Goal: Task Accomplishment & Management: Manage account settings

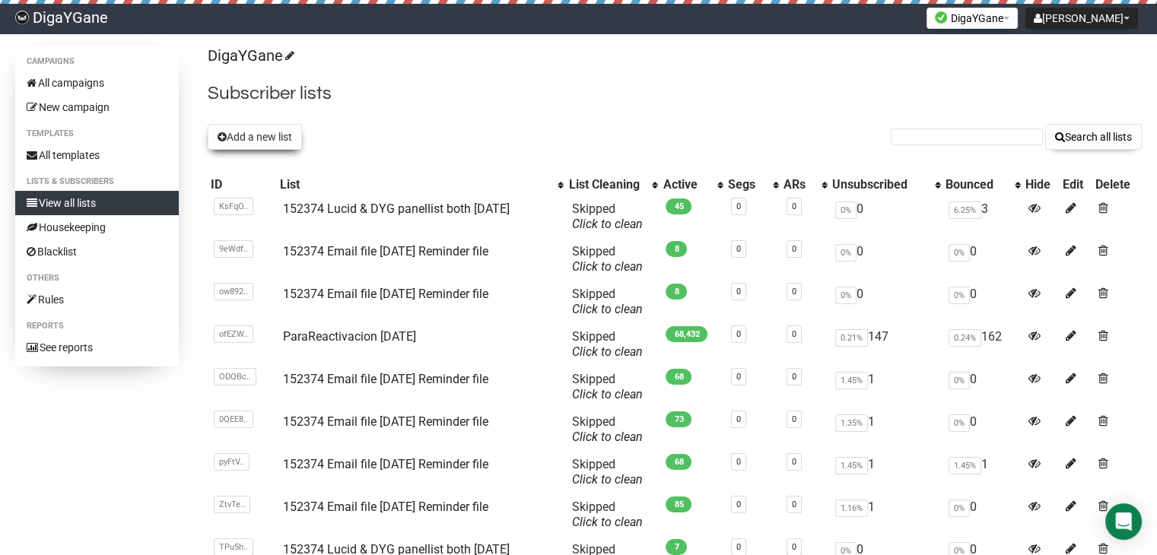
click at [283, 140] on button "Add a new list" at bounding box center [255, 137] width 94 height 26
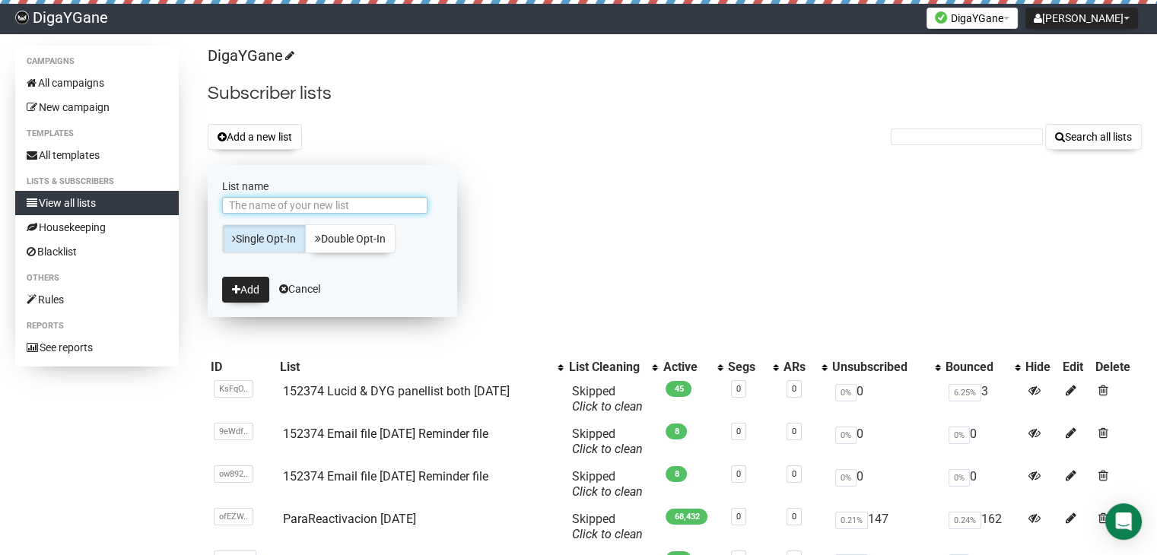
paste input "152374 Lucid & DYG panellist both [DATE]"
type input "152374 Lucid & DYG panellist both [DATE]"
click at [255, 282] on button "Add" at bounding box center [245, 290] width 47 height 26
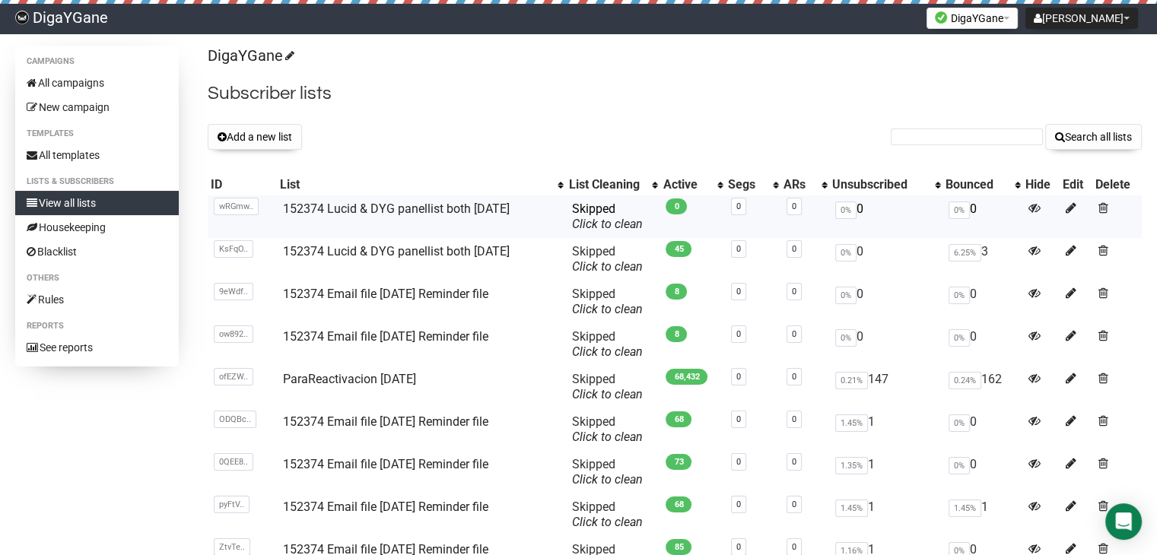
click at [371, 200] on td "152374 Lucid & DYG panellist both [DATE]" at bounding box center [421, 217] width 289 height 43
click at [371, 208] on link "152374 Lucid & DYG panellist both [DATE]" at bounding box center [396, 209] width 227 height 14
click at [91, 78] on link "All campaigns" at bounding box center [97, 83] width 164 height 24
